Goal: Check status: Check status

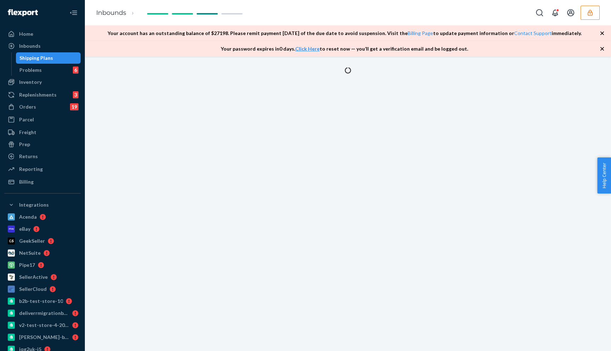
click at [52, 59] on div "Shipping Plans" at bounding box center [49, 58] width 64 height 10
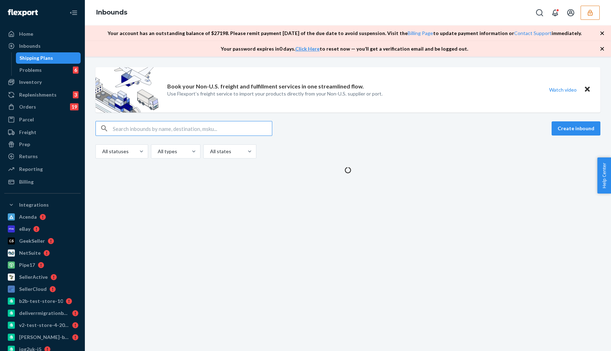
click at [200, 125] on input "text" at bounding box center [192, 128] width 159 height 14
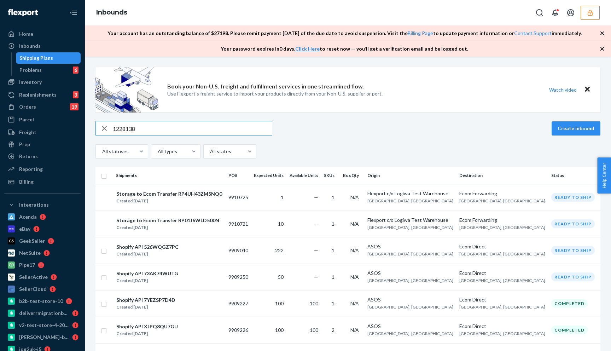
type input "122813"
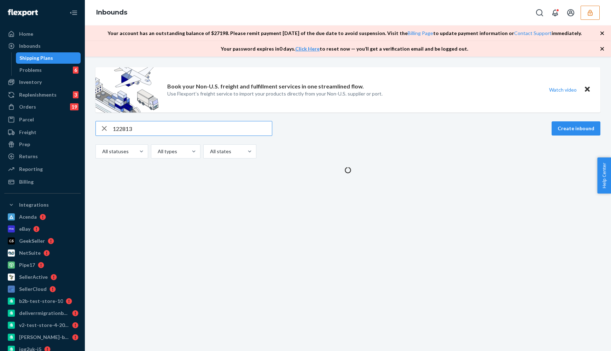
type input "12281"
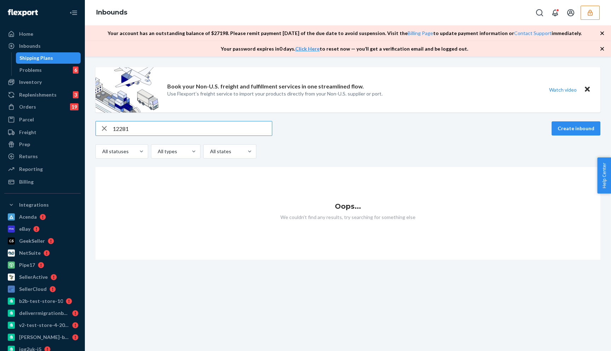
type input "122814"
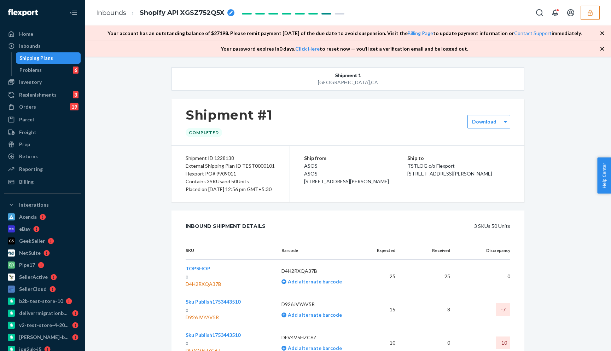
click at [47, 59] on div "Shipping Plans" at bounding box center [36, 57] width 34 height 7
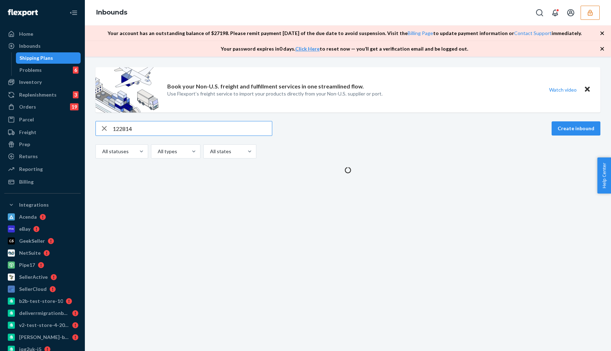
click at [126, 130] on input "122814" at bounding box center [192, 128] width 159 height 14
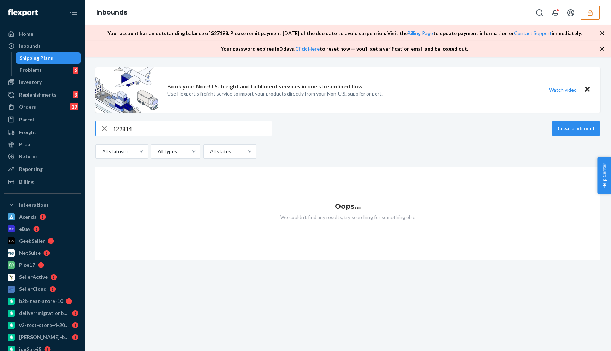
click at [126, 130] on input "122814" at bounding box center [192, 128] width 159 height 14
type input "1228140"
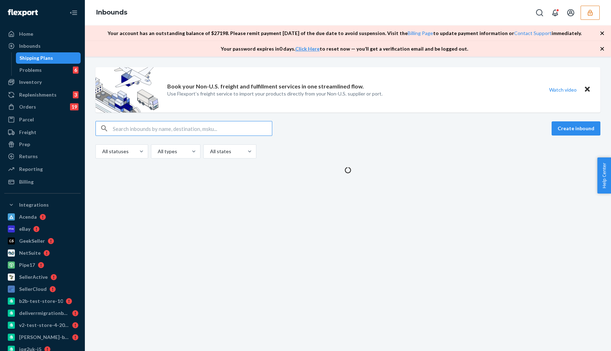
click at [128, 130] on input "text" at bounding box center [192, 128] width 159 height 14
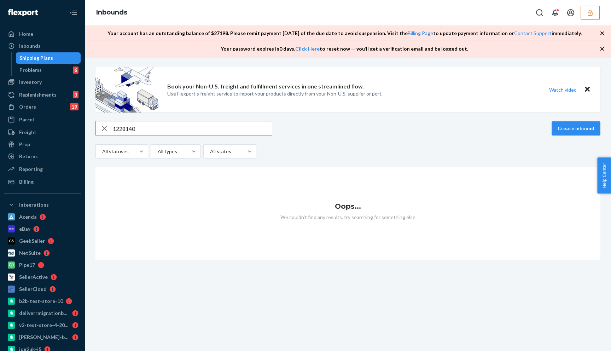
type input "1228140"
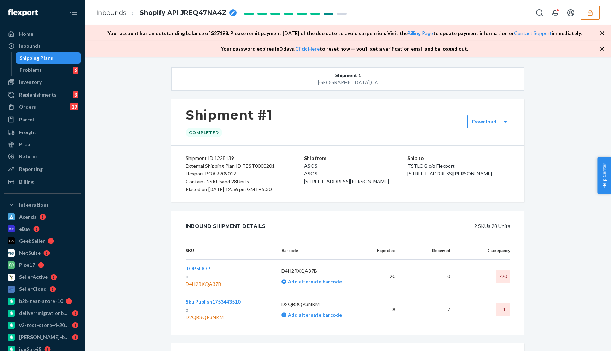
click at [50, 57] on div "Shipping Plans" at bounding box center [36, 57] width 34 height 7
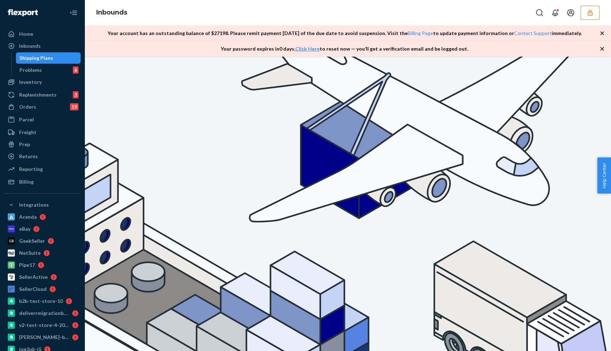
type input "1228908"
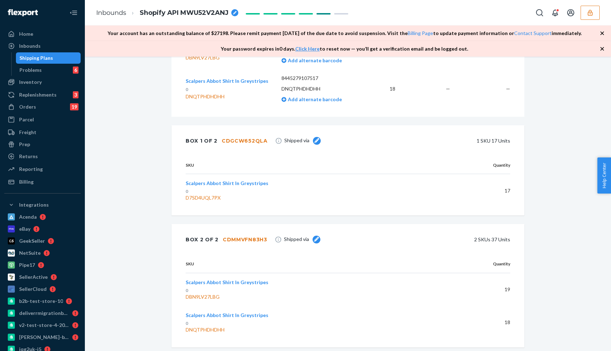
scroll to position [268, 0]
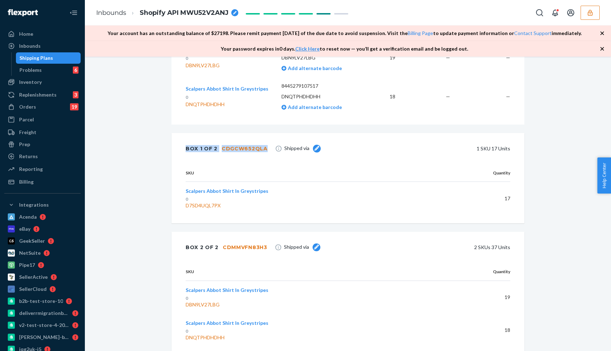
drag, startPoint x: 265, startPoint y: 152, endPoint x: 247, endPoint y: 162, distance: 20.3
click at [247, 162] on div "Box 1 of 2 CDGCW652QLA Shipped via 1 SKU 17 Units" at bounding box center [348, 148] width 353 height 31
click at [252, 164] on div "Box 1 of 2 CDGCW652QLA Shipped via 1 SKU 17 Units" at bounding box center [348, 148] width 353 height 31
click at [263, 157] on div "Box 1 of 2 CDGCW652QLA Shipped via 1 SKU 17 Units" at bounding box center [348, 148] width 353 height 31
copy div "CDGCW652QLA"
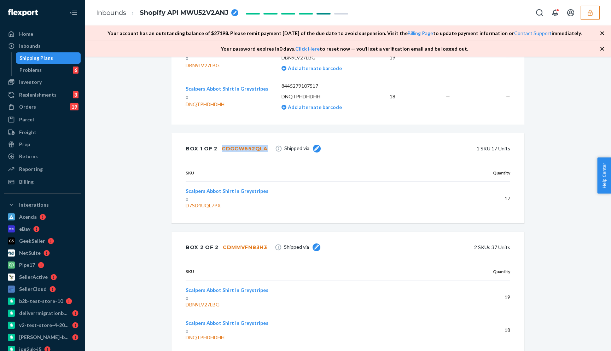
scroll to position [303, 0]
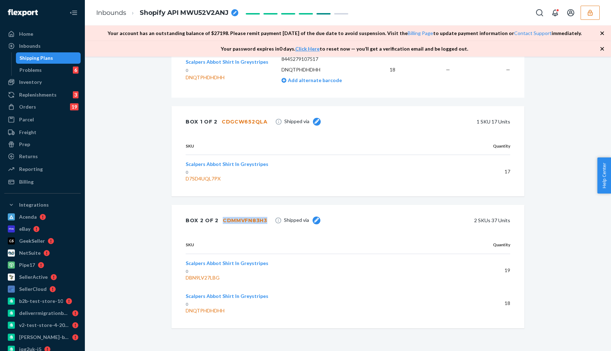
drag, startPoint x: 269, startPoint y: 219, endPoint x: 221, endPoint y: 220, distance: 48.1
click at [221, 220] on div "Box 2 of 2 CDMMVFN83H3 Shipped via 2 SKUs 37 Units" at bounding box center [348, 220] width 353 height 31
copy div "CDMMVFN83H3"
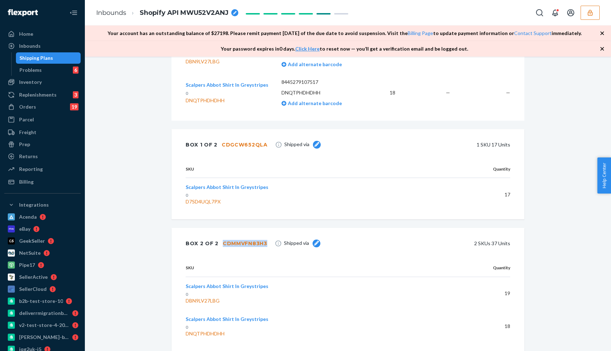
scroll to position [270, 0]
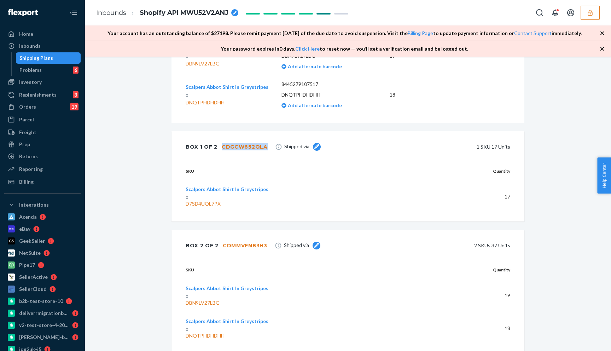
drag, startPoint x: 267, startPoint y: 155, endPoint x: 220, endPoint y: 155, distance: 46.4
click at [220, 155] on div "Box 1 of 2 CDGCW652QLA Shipped via 1 SKU 17 Units" at bounding box center [348, 146] width 353 height 31
copy div "CDGCW652QLA"
drag, startPoint x: 235, startPoint y: 211, endPoint x: 186, endPoint y: 212, distance: 48.8
click at [186, 207] on div "D7SD4UQL7PX" at bounding box center [312, 203] width 252 height 7
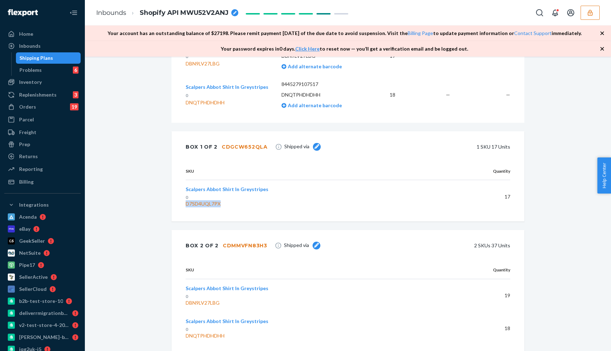
copy div "D7SD4UQL7PX"
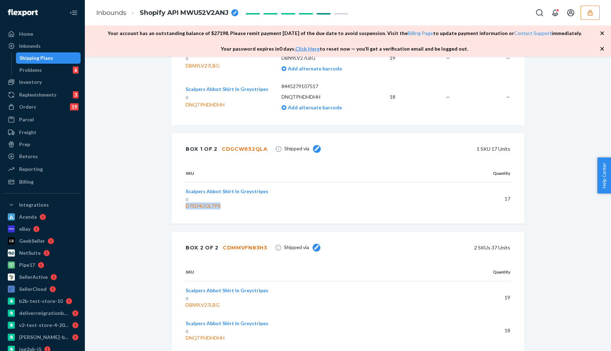
scroll to position [273, 0]
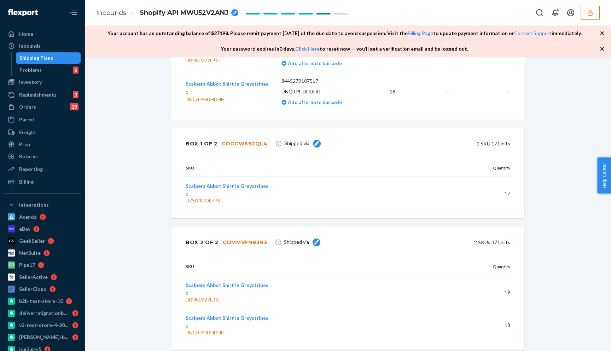
click at [247, 218] on div "SKU Quantity Scalpers Abbot Shirt In Greystripes 0 D7SD4UQL7PX 17" at bounding box center [348, 188] width 353 height 59
click at [508, 201] on td "17" at bounding box center [477, 193] width 67 height 33
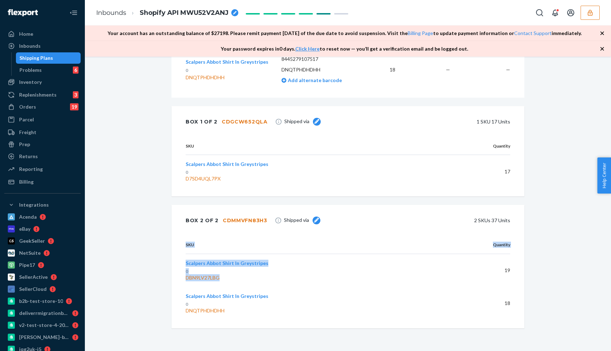
drag, startPoint x: 229, startPoint y: 277, endPoint x: 185, endPoint y: 279, distance: 43.2
click at [185, 279] on div "SKU Quantity Scalpers Abbot Shirt In Greystripes 0 DBN9LV27LBG 19 Scalpers Abbo…" at bounding box center [348, 282] width 353 height 92
click at [175, 279] on div "SKU Quantity Scalpers Abbot Shirt In Greystripes 0 DBN9LV27LBG 19 Scalpers Abbo…" at bounding box center [348, 282] width 353 height 92
drag, startPoint x: 224, startPoint y: 278, endPoint x: 186, endPoint y: 278, distance: 37.2
click at [186, 278] on div "DBN9LV27LBG" at bounding box center [312, 277] width 252 height 7
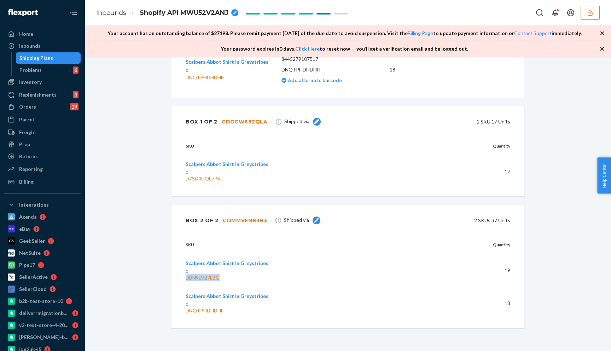
copy div "DBN9LV27LBG"
click at [266, 229] on div "Box 2 of 2 CDMMVFN83H3 Shipped via 2 SKUs 37 Units" at bounding box center [348, 220] width 353 height 31
click at [265, 220] on div "Box 2 of 2 CDMMVFN83H3 Shipped via 2 SKUs 37 Units" at bounding box center [348, 220] width 353 height 31
copy div "CDMMVFN83H3"
drag, startPoint x: 228, startPoint y: 281, endPoint x: 185, endPoint y: 276, distance: 42.4
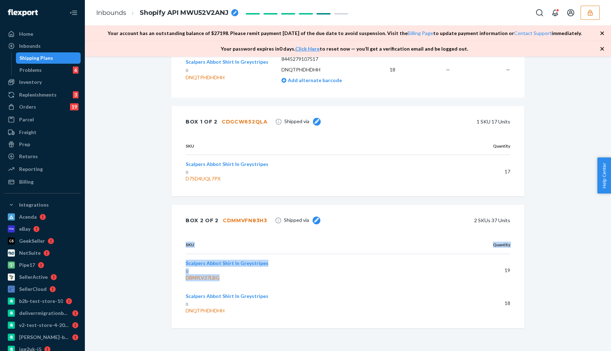
click at [185, 276] on div "SKU Quantity Scalpers Abbot Shirt In Greystripes 0 DBN9LV27LBG 19 Scalpers Abbo…" at bounding box center [348, 282] width 353 height 92
click at [225, 281] on div "DBN9LV27LBG" at bounding box center [312, 277] width 252 height 7
drag, startPoint x: 225, startPoint y: 278, endPoint x: 186, endPoint y: 279, distance: 38.9
click at [186, 279] on div "DBN9LV27LBG" at bounding box center [312, 277] width 252 height 7
copy div "DBN9LV27LBG"
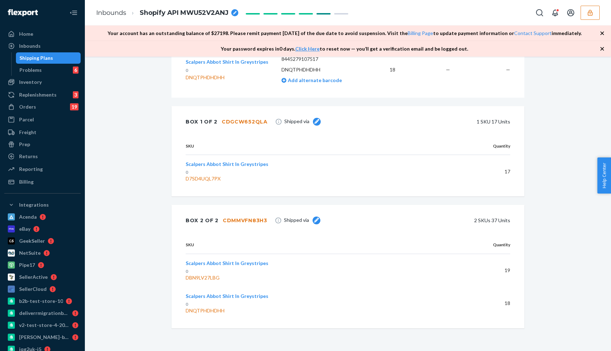
click at [234, 310] on div "DNQTPHDHDHH" at bounding box center [312, 310] width 252 height 7
click at [352, 240] on th "SKU" at bounding box center [315, 245] width 258 height 18
click at [507, 172] on td "17" at bounding box center [477, 171] width 67 height 33
